Goal: Find specific page/section: Find specific page/section

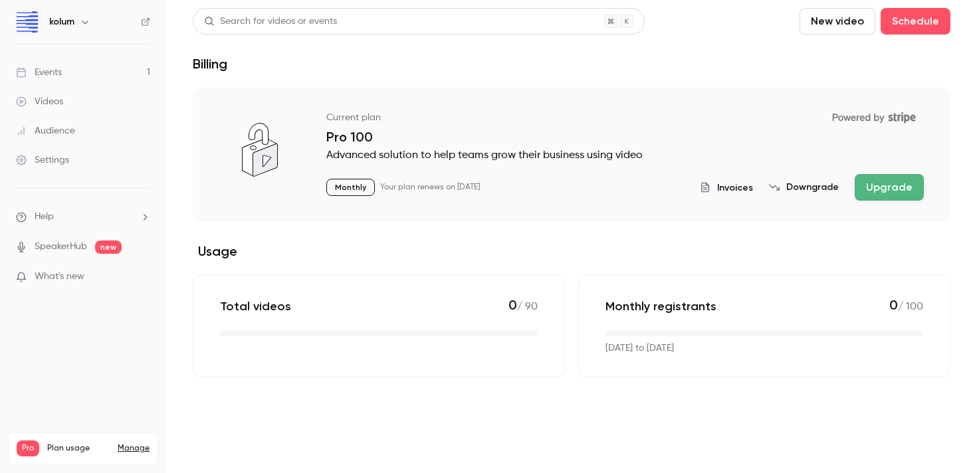
click at [90, 74] on link "Events 1" at bounding box center [83, 72] width 166 height 29
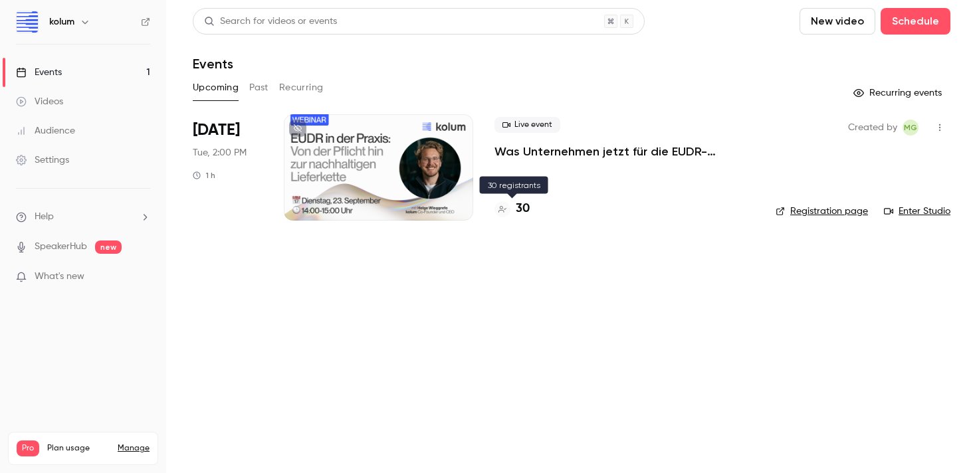
click at [528, 212] on h4 "30" at bounding box center [523, 209] width 14 height 18
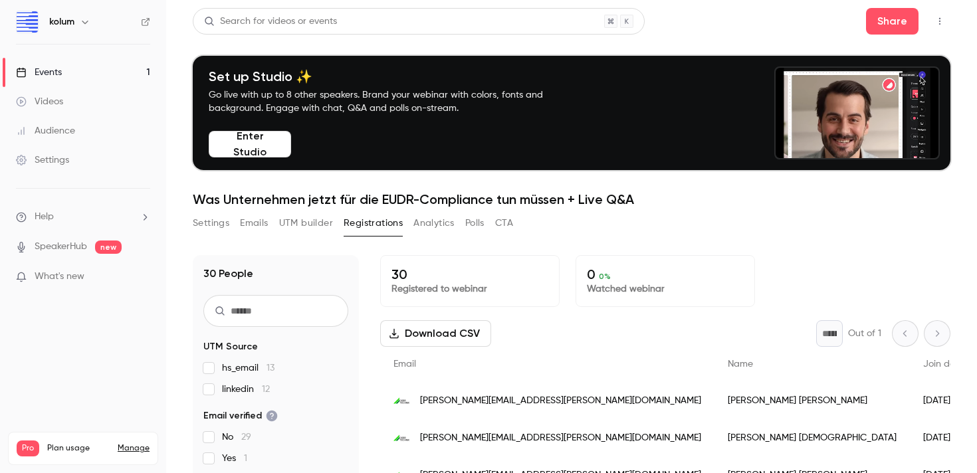
scroll to position [99, 0]
